Goal: Task Accomplishment & Management: Manage account settings

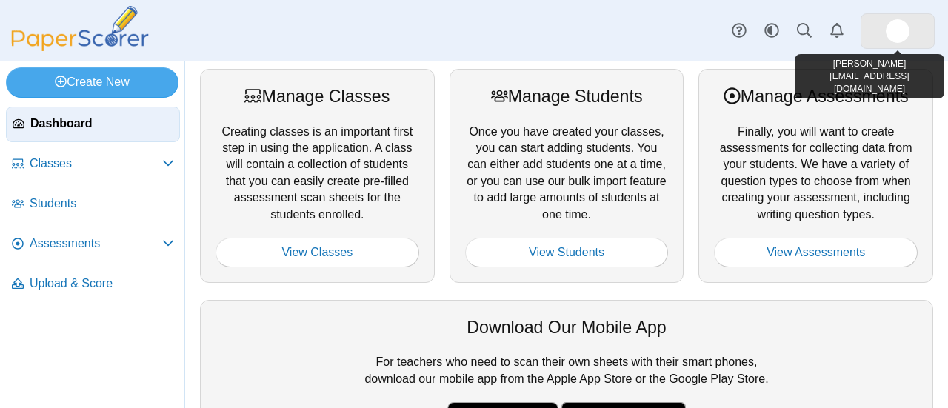
click at [900, 30] on img at bounding box center [898, 31] width 24 height 24
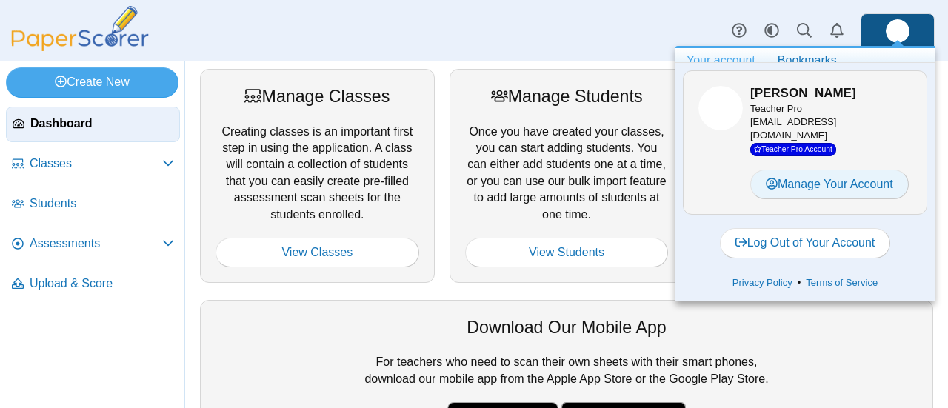
click at [825, 188] on link "Manage Your Account" at bounding box center [830, 185] width 159 height 30
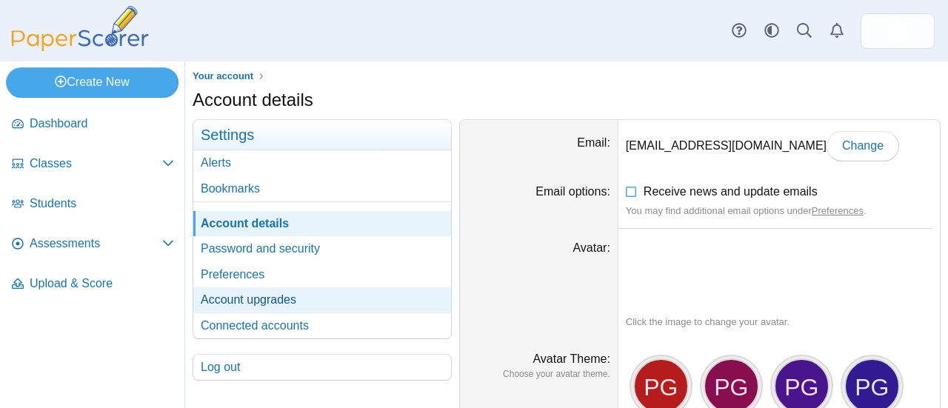
click at [301, 302] on link "Account upgrades" at bounding box center [322, 299] width 258 height 25
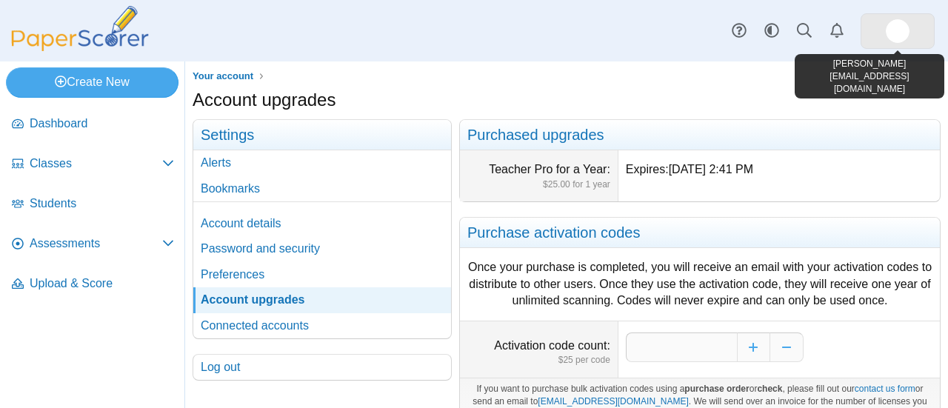
click at [900, 30] on img at bounding box center [898, 31] width 24 height 24
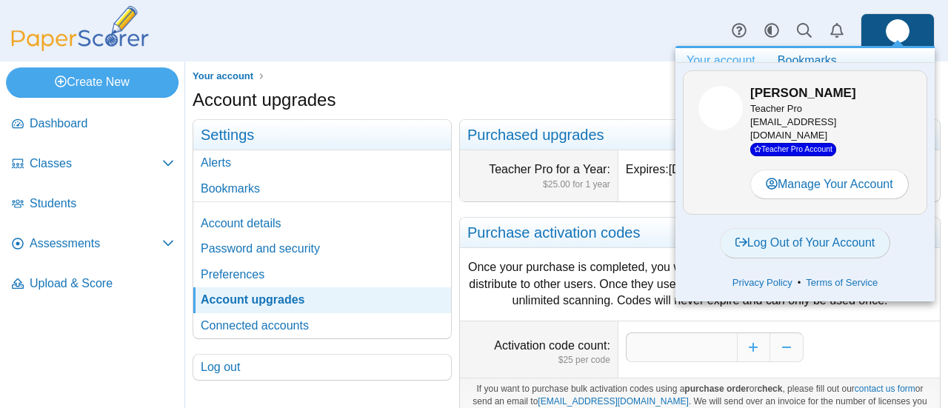
click at [819, 242] on link "Log Out of Your Account" at bounding box center [805, 243] width 171 height 30
